Goal: Download file/media

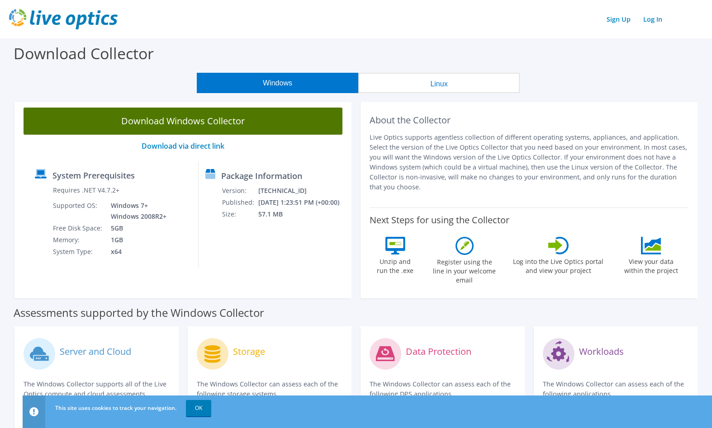
click at [182, 121] on link "Download Windows Collector" at bounding box center [183, 121] width 319 height 27
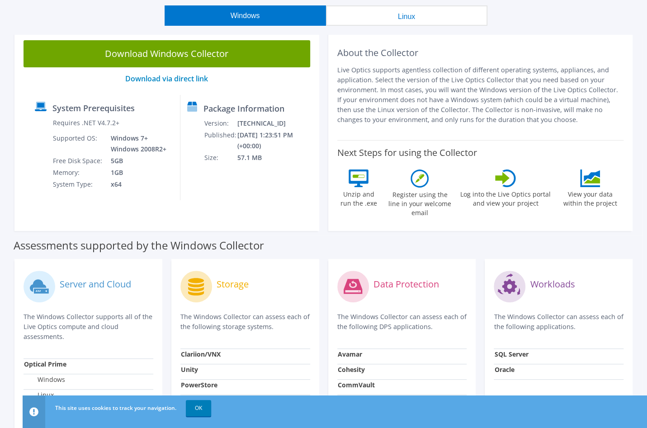
scroll to position [136, 0]
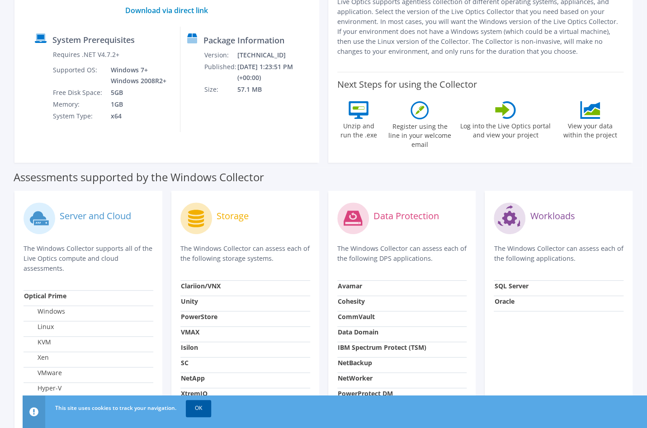
click at [186, 407] on link "OK" at bounding box center [198, 408] width 25 height 16
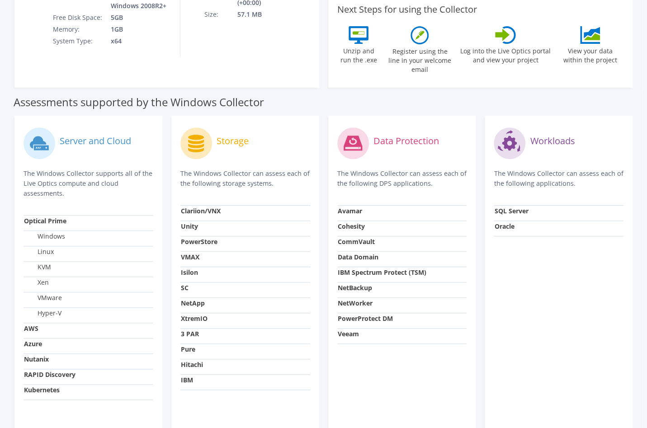
scroll to position [251, 0]
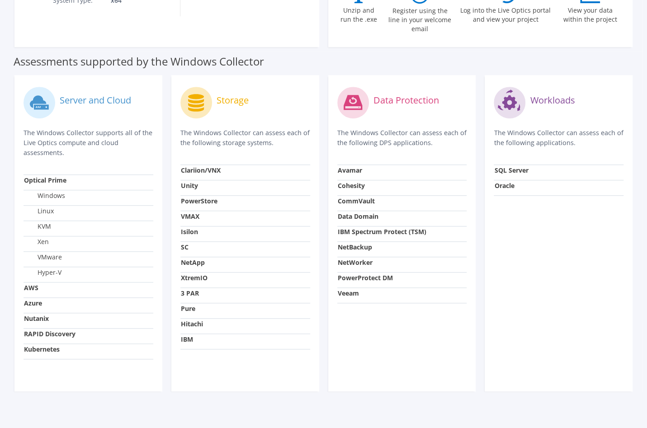
click at [52, 253] on label "VMware" at bounding box center [43, 257] width 38 height 9
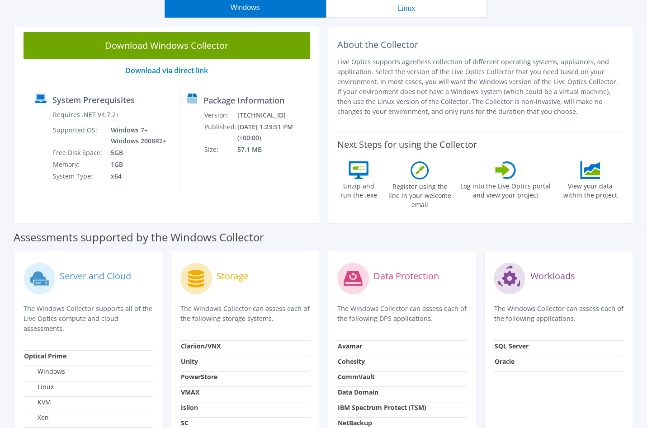
scroll to position [0, 0]
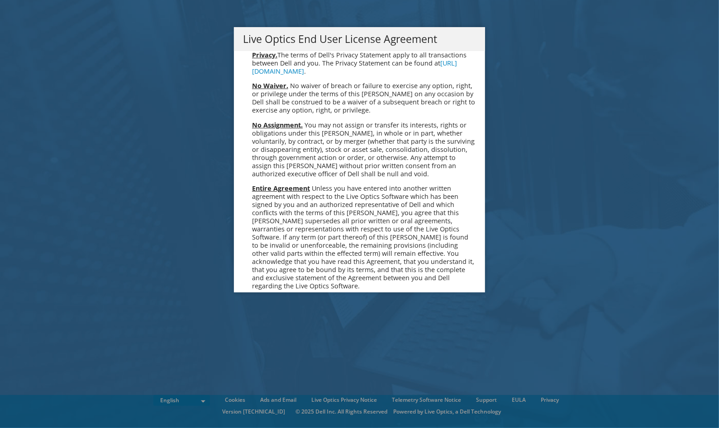
scroll to position [3420, 0]
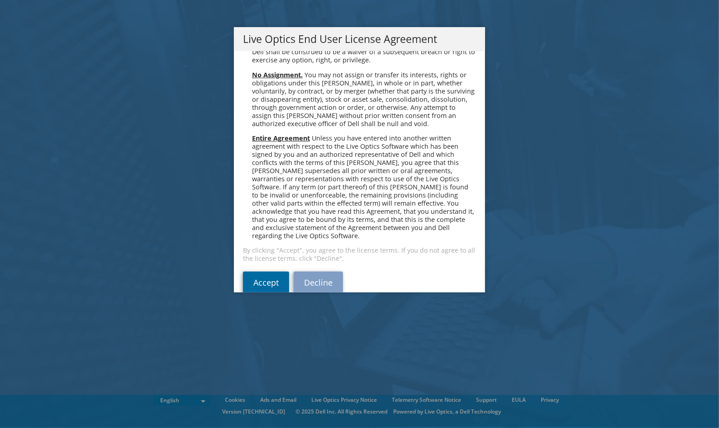
click at [260, 272] on link "Accept" at bounding box center [266, 283] width 46 height 22
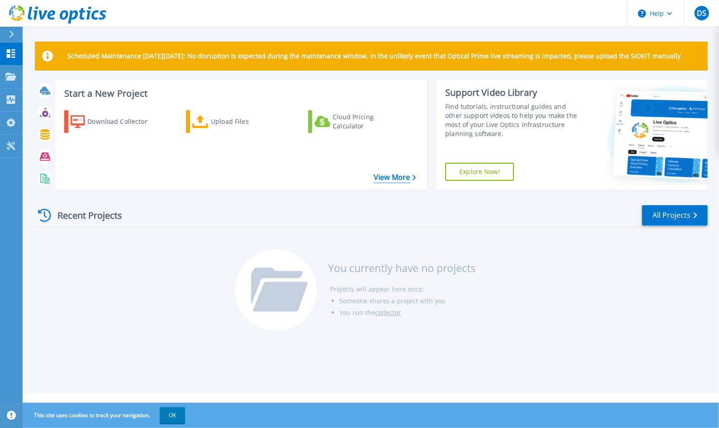
click at [412, 176] on icon at bounding box center [414, 178] width 4 height 6
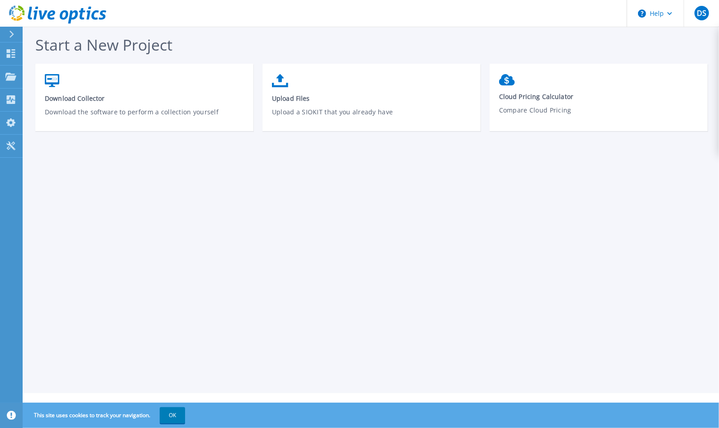
click at [101, 42] on span "Start a New Project" at bounding box center [103, 44] width 137 height 21
click at [13, 52] on icon at bounding box center [11, 53] width 9 height 9
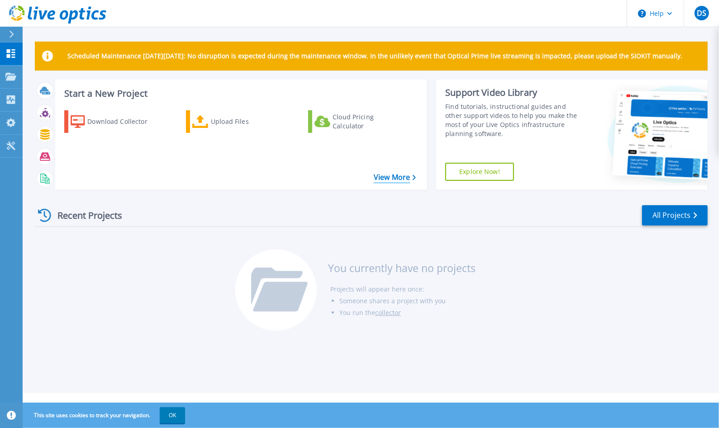
click at [391, 180] on link "View More" at bounding box center [395, 177] width 42 height 9
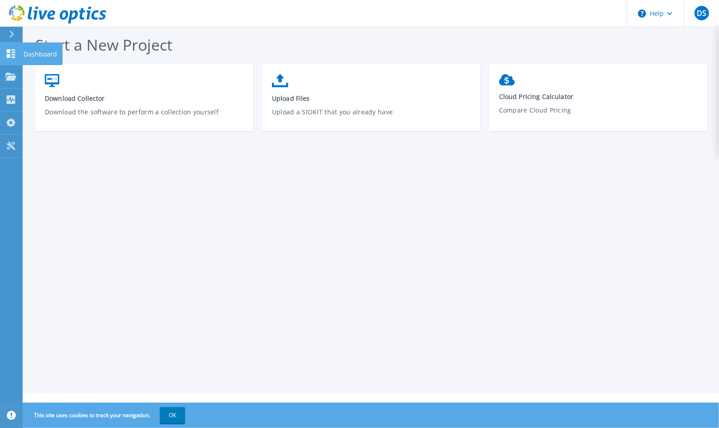
click at [12, 48] on link "Dashboard Dashboard" at bounding box center [11, 54] width 23 height 23
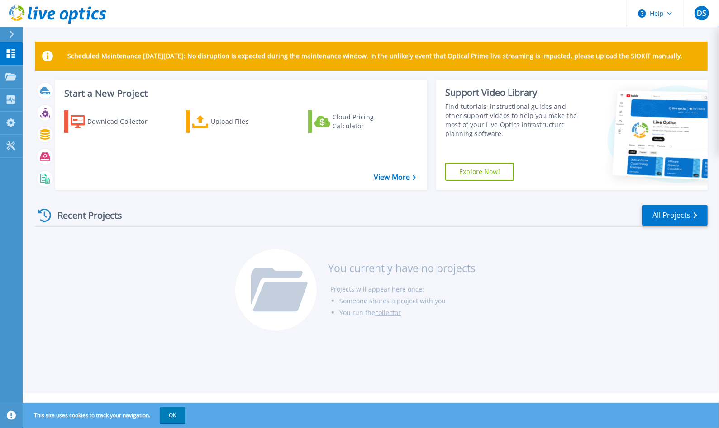
click at [12, 34] on icon at bounding box center [11, 34] width 5 height 7
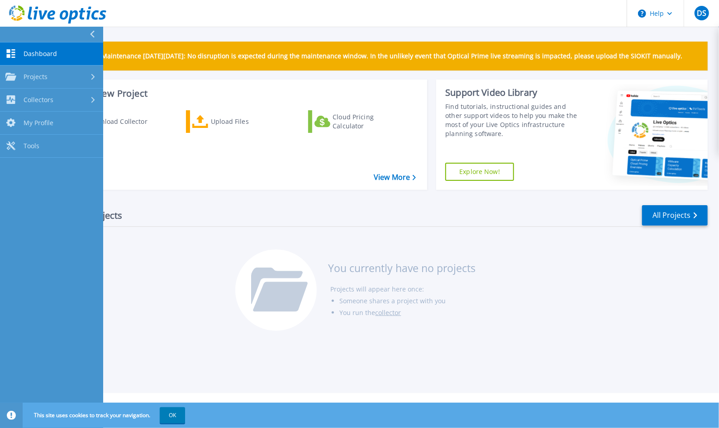
click at [556, 264] on div "Recent Projects All Projects You currently have no projects Projects will appea…" at bounding box center [371, 268] width 672 height 143
